Goal: Find contact information: Find contact information

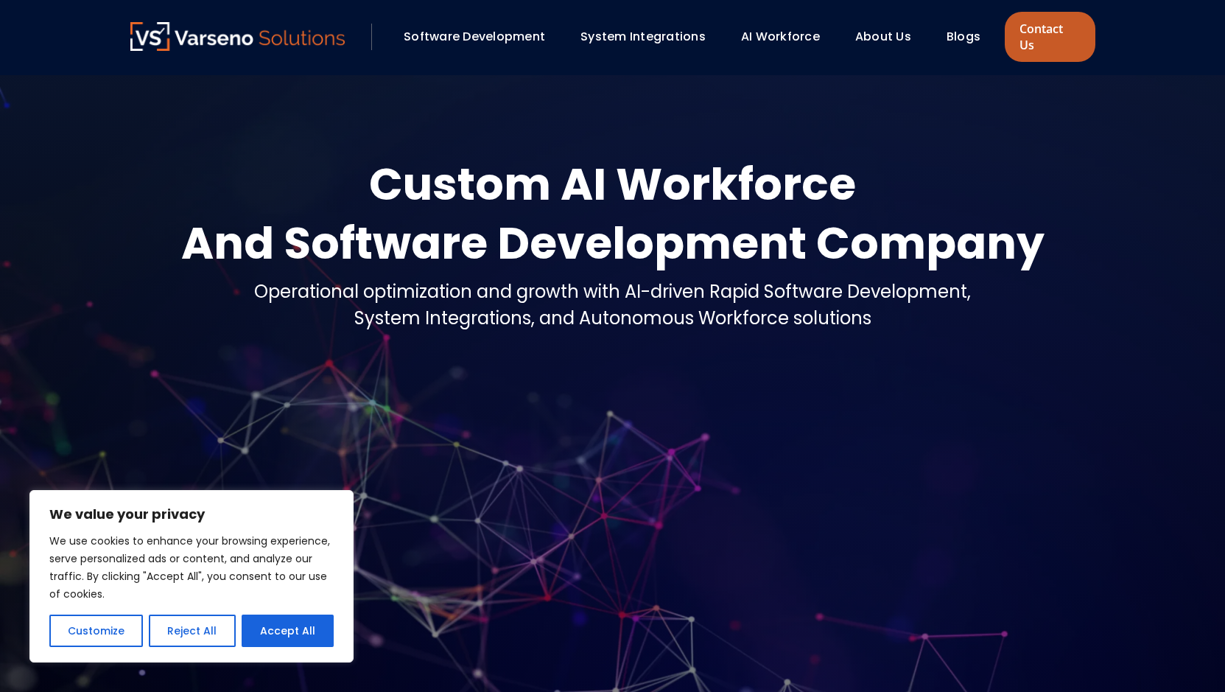
click at [1037, 21] on link "Contact Us" at bounding box center [1050, 37] width 90 height 50
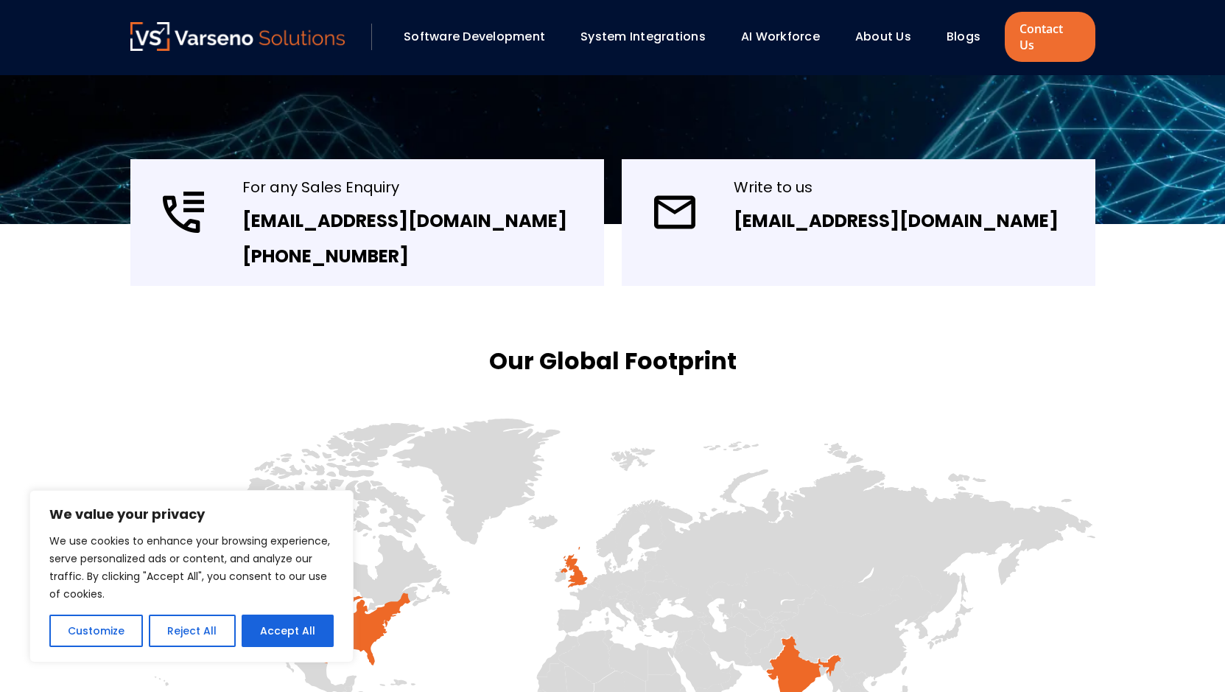
scroll to position [516, 0]
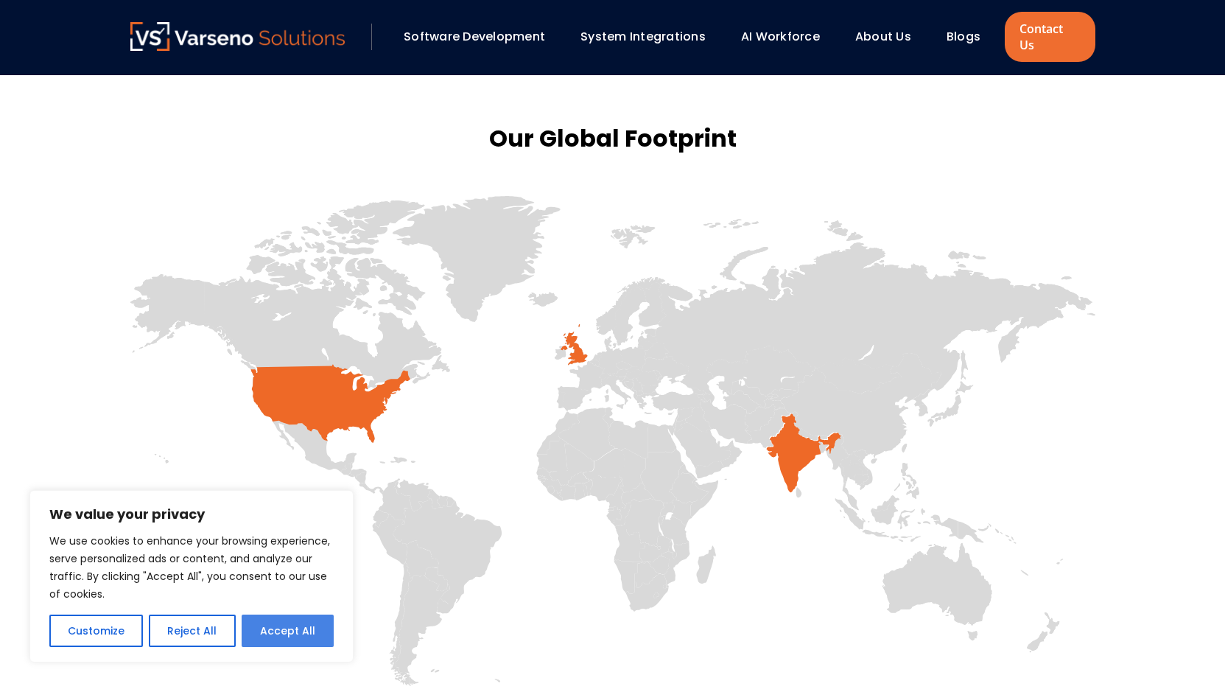
click at [263, 624] on button "Accept All" at bounding box center [288, 630] width 92 height 32
checkbox input "true"
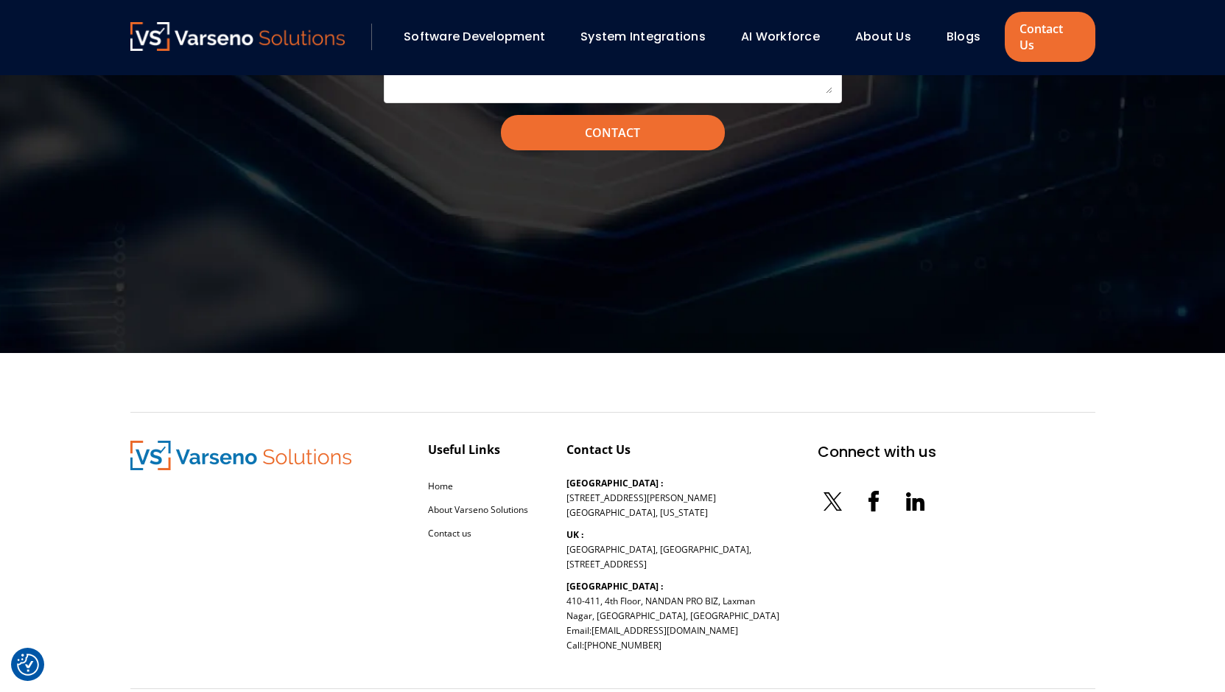
scroll to position [1711, 0]
